Goal: Task Accomplishment & Management: Manage account settings

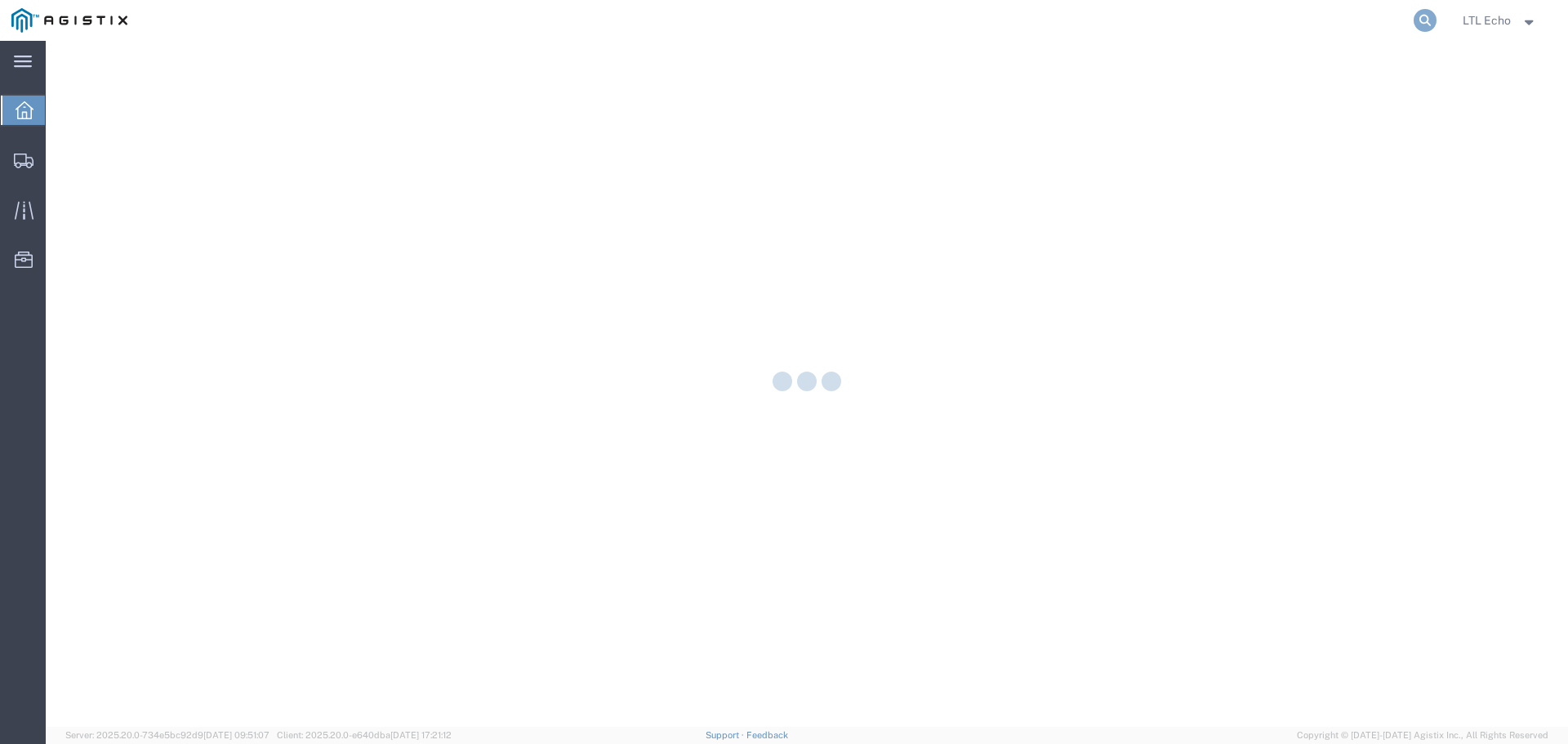
click at [1429, 14] on icon at bounding box center [1425, 21] width 23 height 23
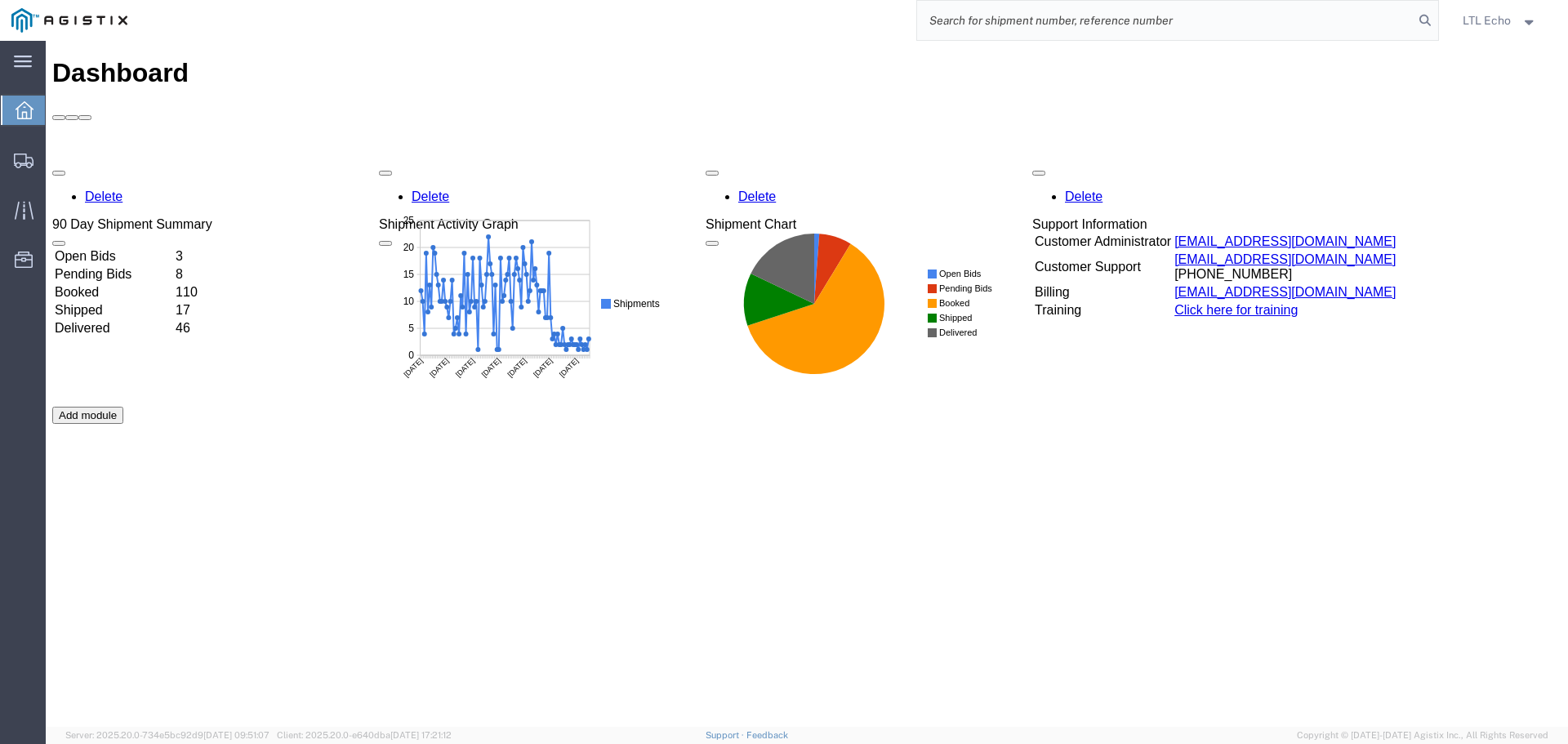
click at [1057, 30] on input "search" at bounding box center [1166, 21] width 497 height 39
click at [1428, 11] on icon at bounding box center [1425, 21] width 23 height 23
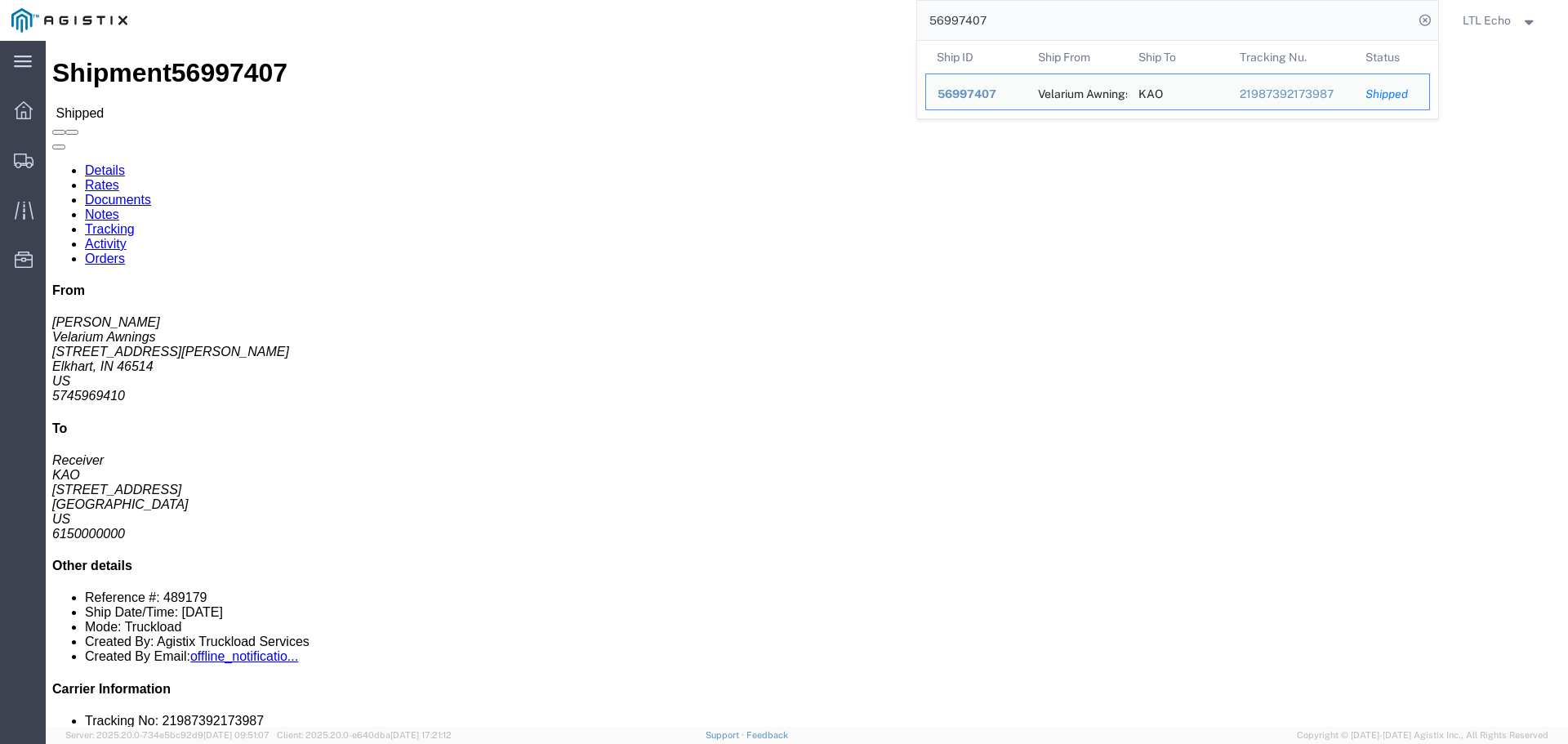
click at [954, 20] on input "56997407" at bounding box center [1166, 21] width 497 height 39
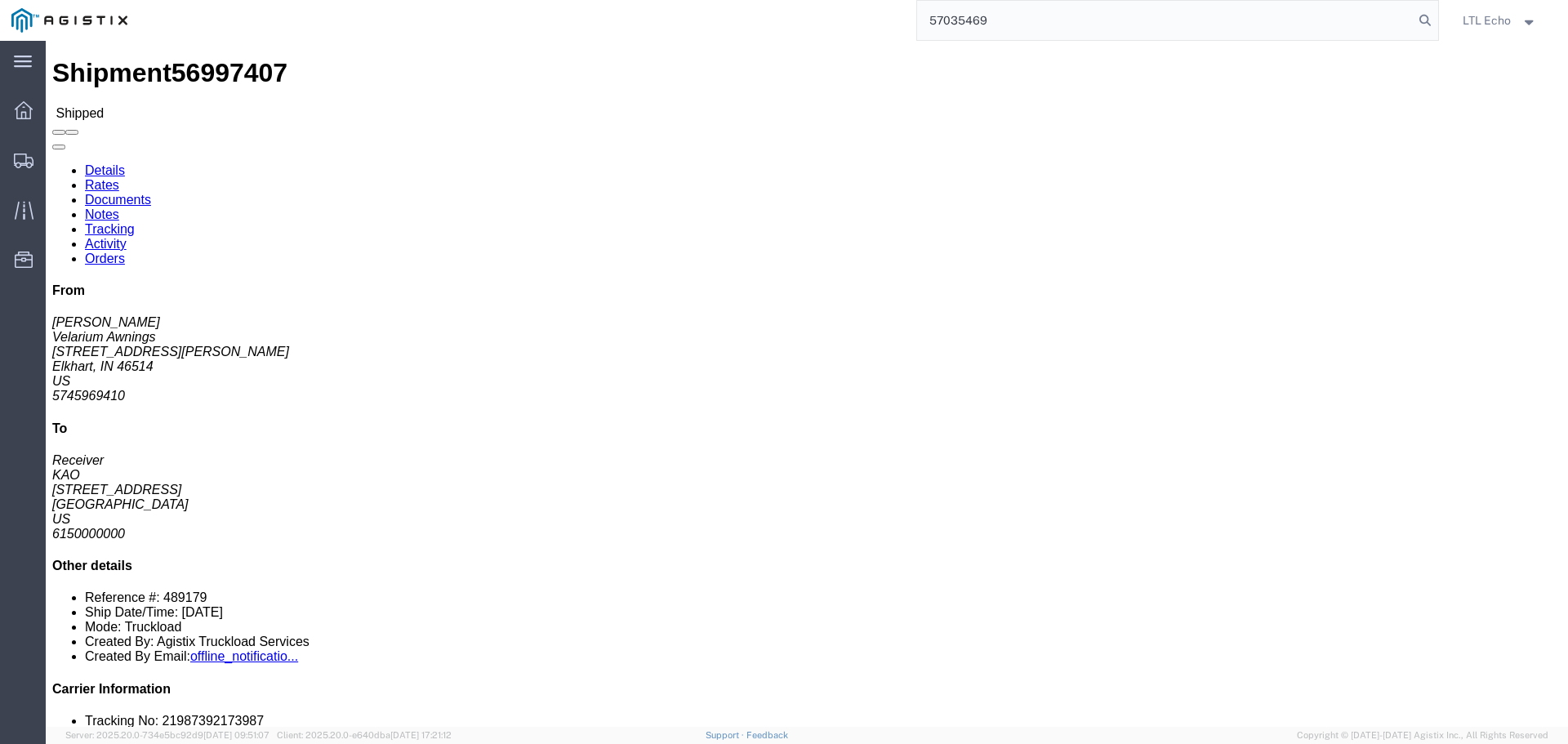
type input "57035469"
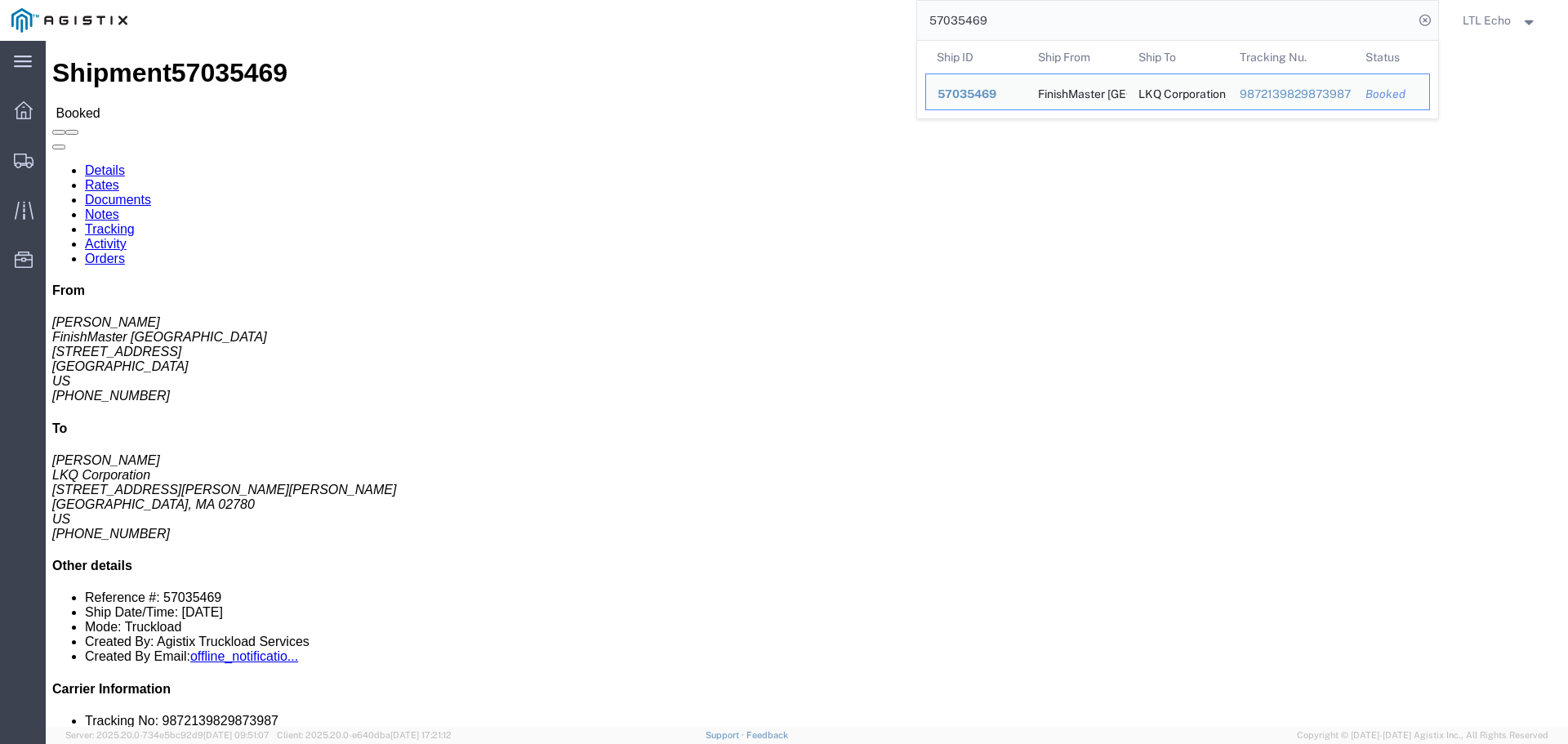
click link "Tracking"
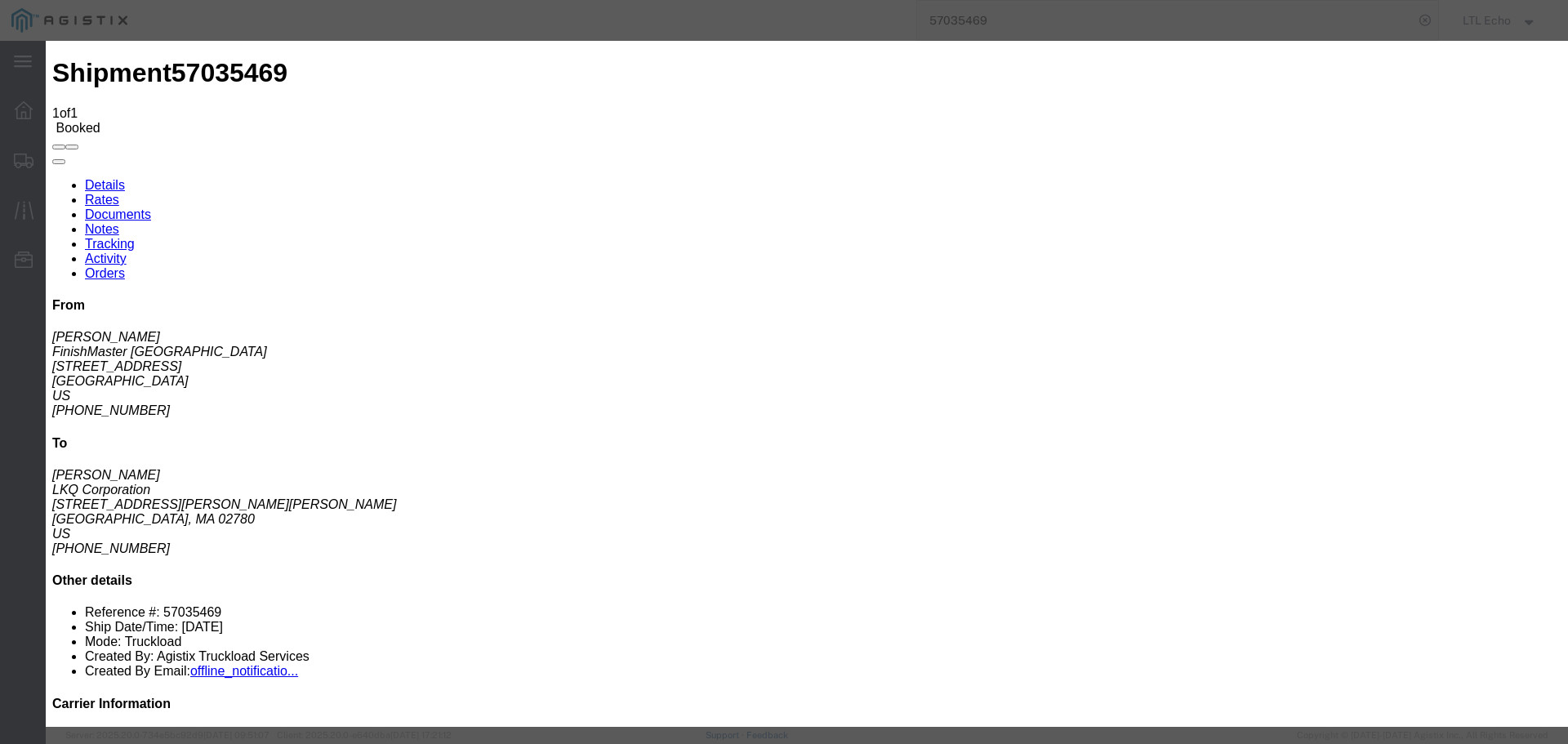
type input "10/09/2025"
type input "10:00 AM"
select select "PICKEDUP"
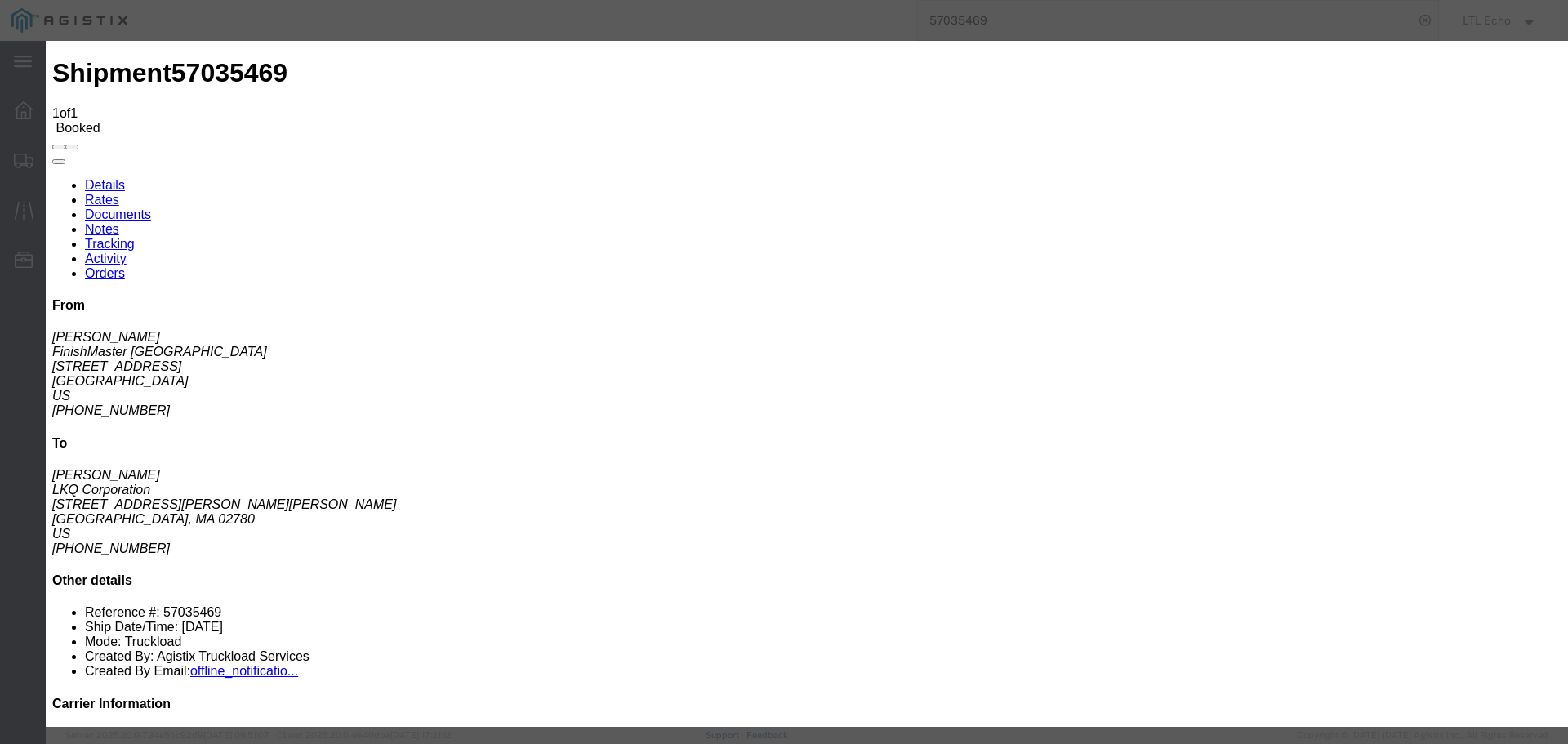
type input "10/06/2025"
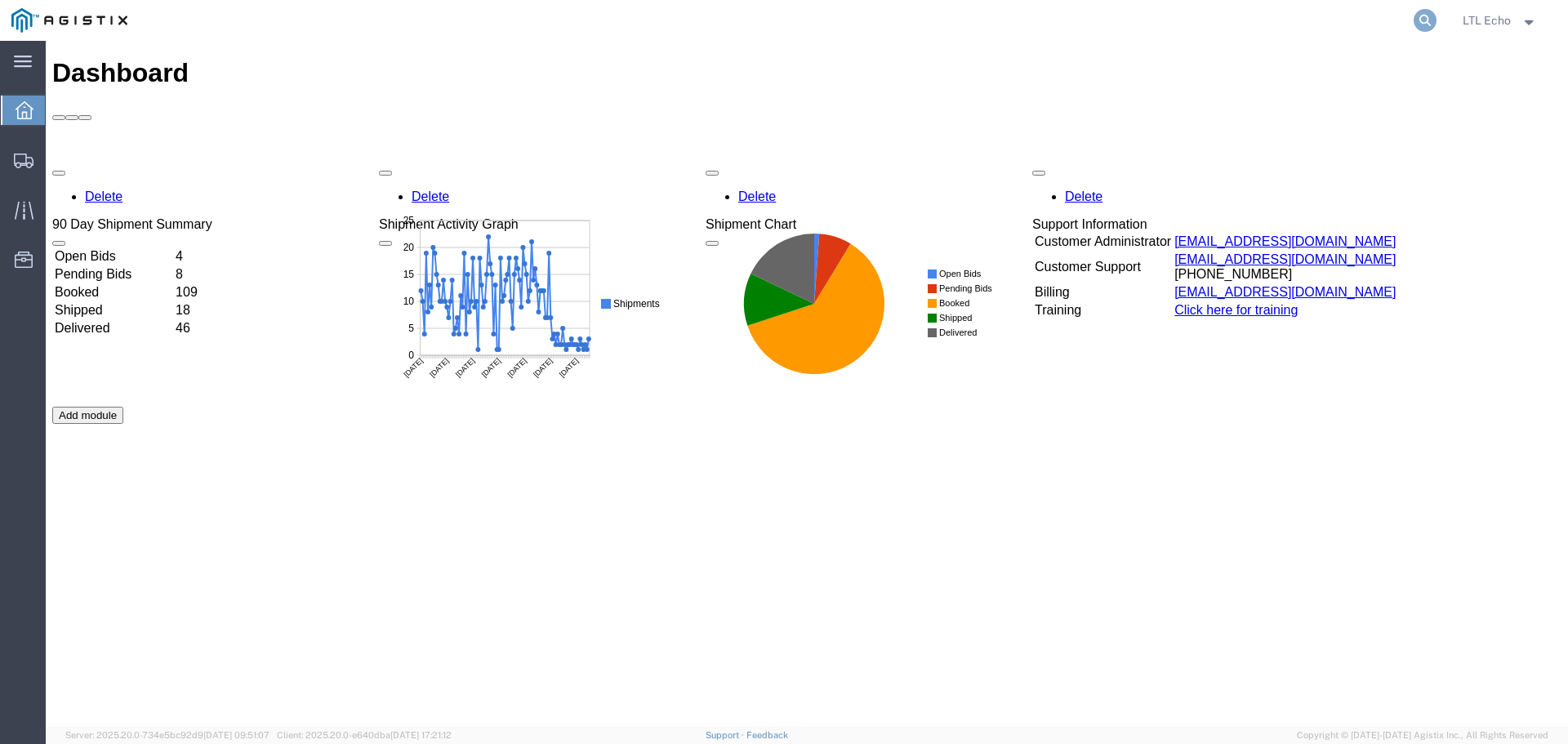
click at [1425, 19] on icon at bounding box center [1425, 21] width 23 height 23
click at [1186, 26] on input "search" at bounding box center [1166, 21] width 497 height 39
type input "56729148"
